Goal: Task Accomplishment & Management: Manage account settings

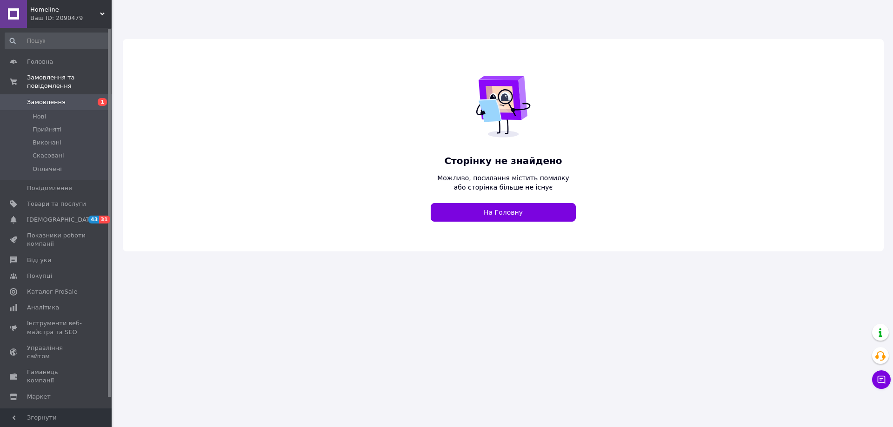
click at [67, 8] on span "Homeline" at bounding box center [65, 10] width 70 height 8
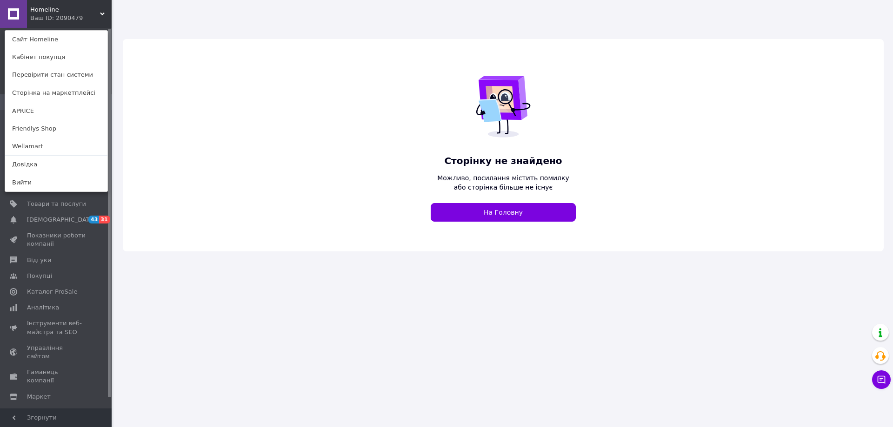
drag, startPoint x: 49, startPoint y: 109, endPoint x: 68, endPoint y: 108, distance: 19.1
click at [49, 109] on link "APRICE" at bounding box center [56, 111] width 102 height 18
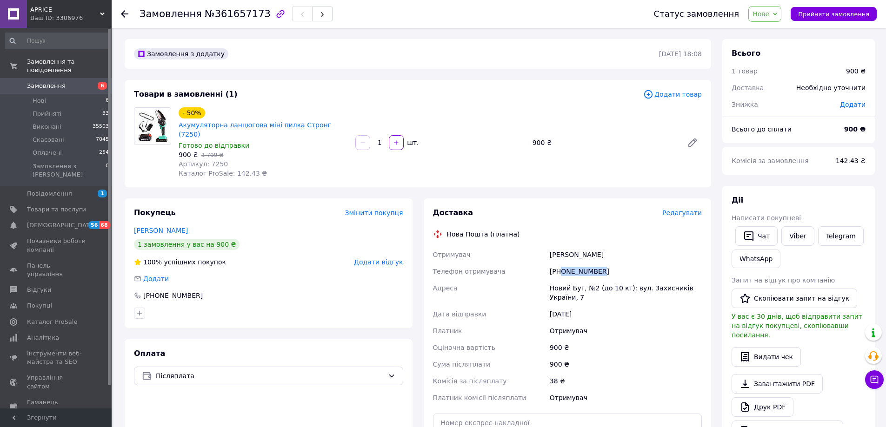
drag, startPoint x: 602, startPoint y: 263, endPoint x: 560, endPoint y: 270, distance: 42.9
click at [560, 270] on div "+380980311146" at bounding box center [626, 271] width 156 height 17
copy div "0980311146"
click at [560, 247] on div "Шаповалова Ирина" at bounding box center [626, 254] width 156 height 17
drag, startPoint x: 560, startPoint y: 247, endPoint x: 592, endPoint y: 246, distance: 32.6
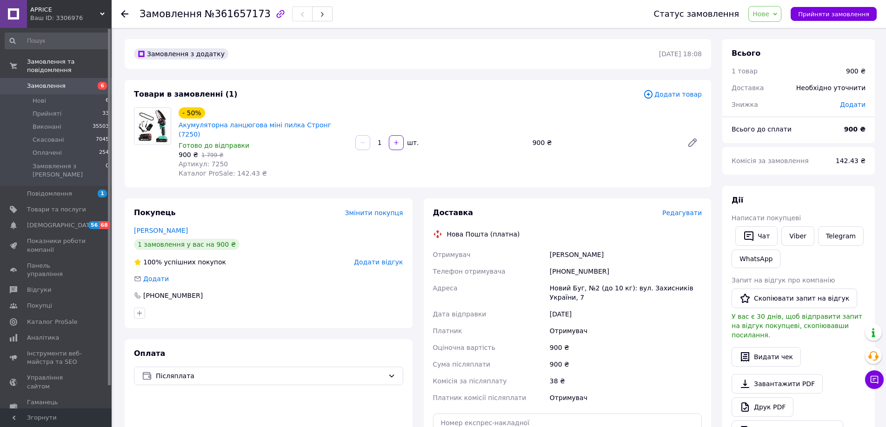
click at [592, 246] on div "Шаповалова Ирина" at bounding box center [626, 254] width 156 height 17
copy div "Шаповалова Ирина"
click at [559, 280] on div "Новий Буг, №2 (до 10 кг): вул. Захисників України, 7" at bounding box center [626, 293] width 156 height 26
drag, startPoint x: 559, startPoint y: 278, endPoint x: 572, endPoint y: 279, distance: 12.6
click at [572, 280] on div "Новий Буг, №2 (до 10 кг): вул. Захисників України, 7" at bounding box center [626, 293] width 156 height 26
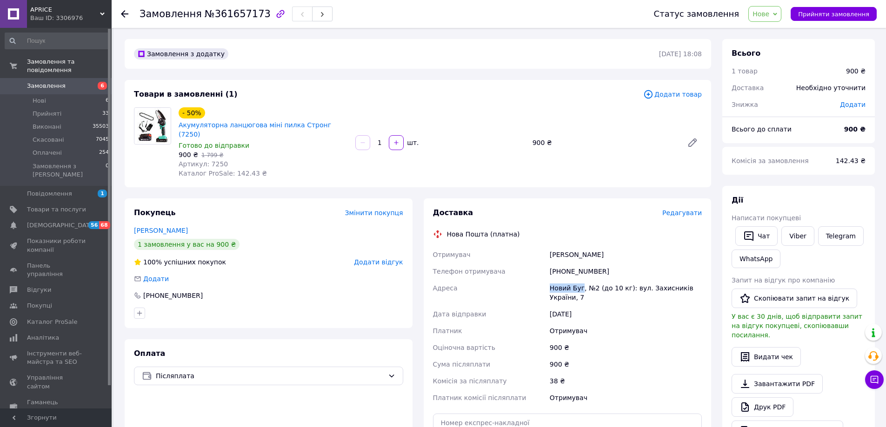
copy div "Новий Буг"
click at [215, 160] on span "Артикул: 7250" at bounding box center [203, 163] width 49 height 7
drag, startPoint x: 215, startPoint y: 153, endPoint x: 284, endPoint y: 327, distance: 187.1
click at [216, 160] on span "Артикул: 7250" at bounding box center [203, 163] width 49 height 7
copy span "7250"
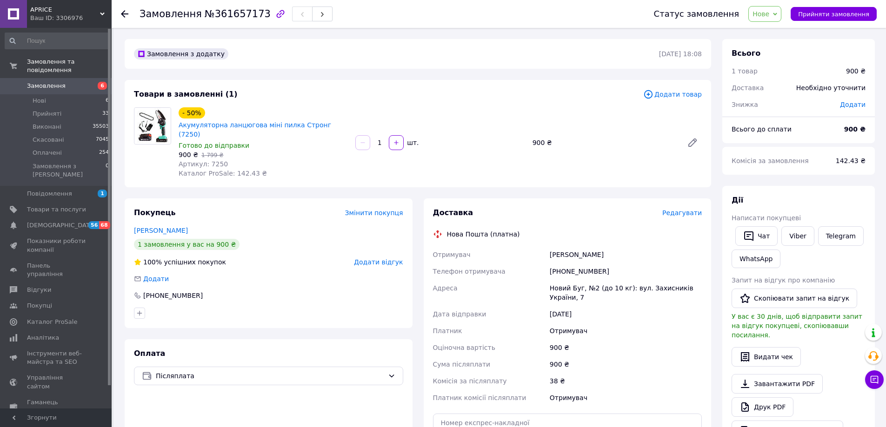
click at [226, 16] on span "№361657173" at bounding box center [238, 13] width 66 height 11
copy span "361657173"
click at [822, 11] on span "Прийняти замовлення" at bounding box center [833, 14] width 71 height 7
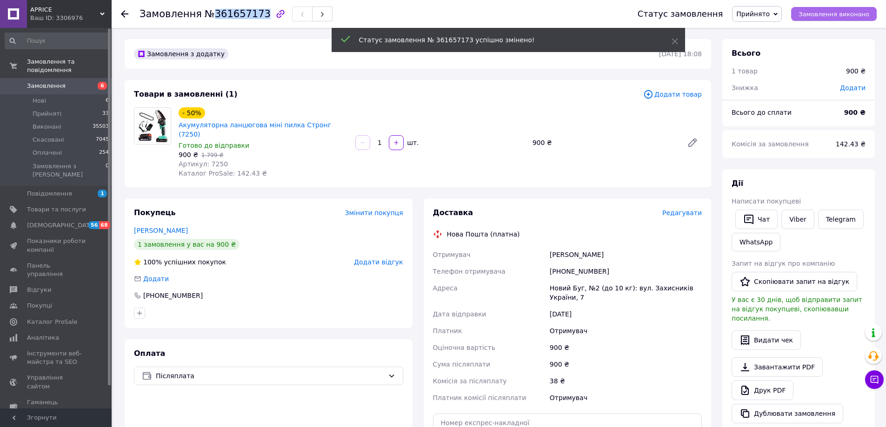
click at [826, 17] on span "Замовлення виконано" at bounding box center [833, 14] width 71 height 7
